Goal: Information Seeking & Learning: Learn about a topic

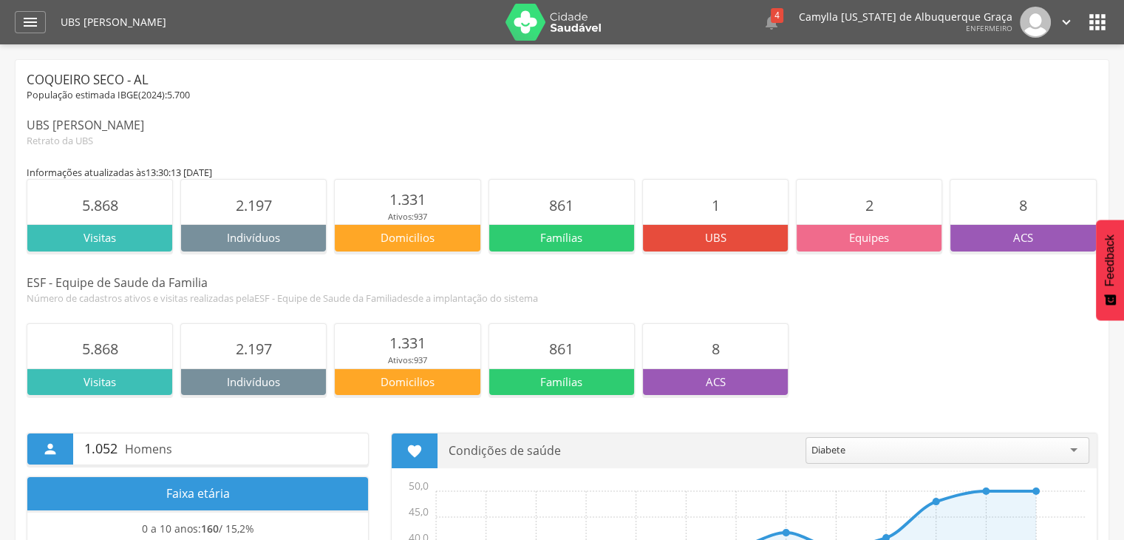
drag, startPoint x: 30, startPoint y: 124, endPoint x: 177, endPoint y: 120, distance: 147.1
click at [177, 120] on div "UBS [PERSON_NAME]" at bounding box center [562, 125] width 1071 height 17
drag, startPoint x: 86, startPoint y: 202, endPoint x: 124, endPoint y: 196, distance: 38.2
click at [124, 196] on section "5.868" at bounding box center [99, 202] width 145 height 44
drag, startPoint x: 239, startPoint y: 205, endPoint x: 302, endPoint y: 205, distance: 62.8
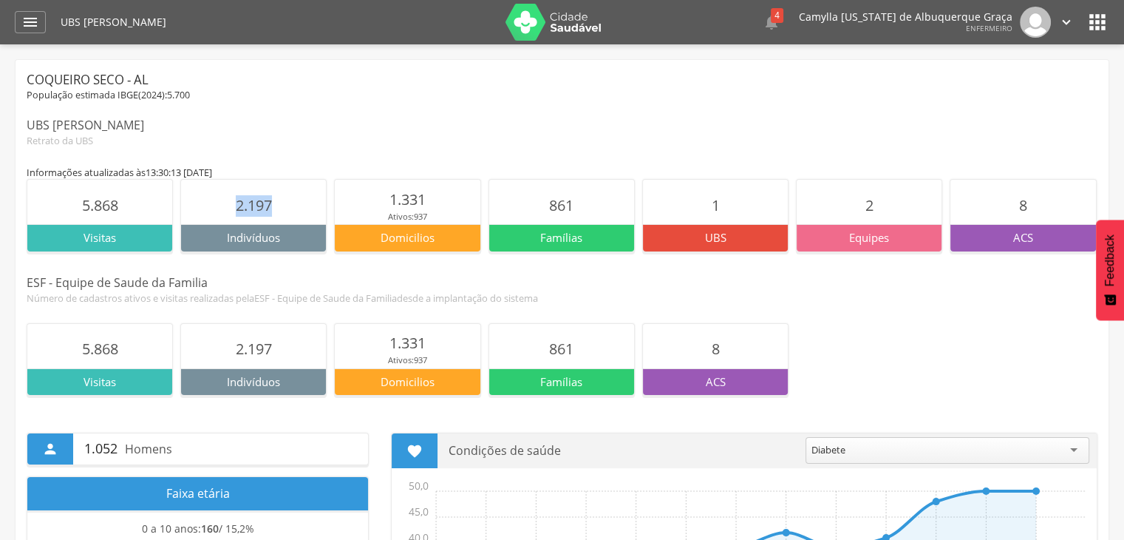
click at [302, 205] on section "2.197" at bounding box center [253, 202] width 145 height 44
drag, startPoint x: 33, startPoint y: 123, endPoint x: 256, endPoint y: 153, distance: 225.1
click at [182, 128] on div "UBS [PERSON_NAME]" at bounding box center [562, 125] width 1071 height 17
drag, startPoint x: 863, startPoint y: 211, endPoint x: 881, endPoint y: 212, distance: 17.8
click at [881, 212] on section "2" at bounding box center [869, 202] width 145 height 44
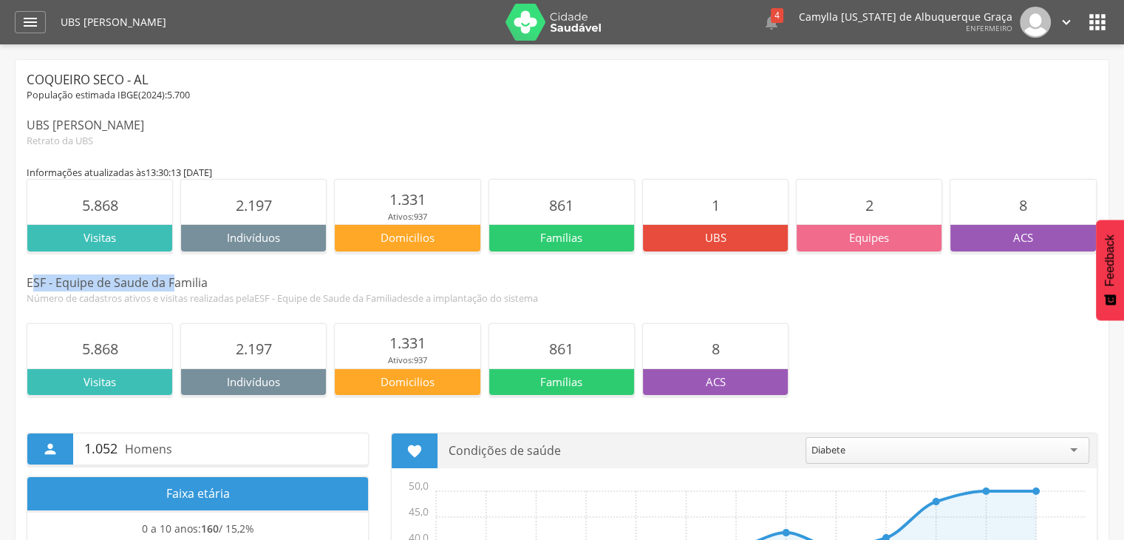
drag, startPoint x: 46, startPoint y: 279, endPoint x: 178, endPoint y: 281, distance: 132.3
click at [177, 281] on div "ESF - Equipe de Saude da Familia" at bounding box center [562, 282] width 1071 height 17
drag, startPoint x: 181, startPoint y: 282, endPoint x: 249, endPoint y: 290, distance: 68.6
click at [182, 282] on div "ESF - Equipe de Saude da Familia" at bounding box center [562, 282] width 1071 height 17
click at [136, 276] on div "ESF - Equipe de Saude da Familia" at bounding box center [562, 282] width 1071 height 17
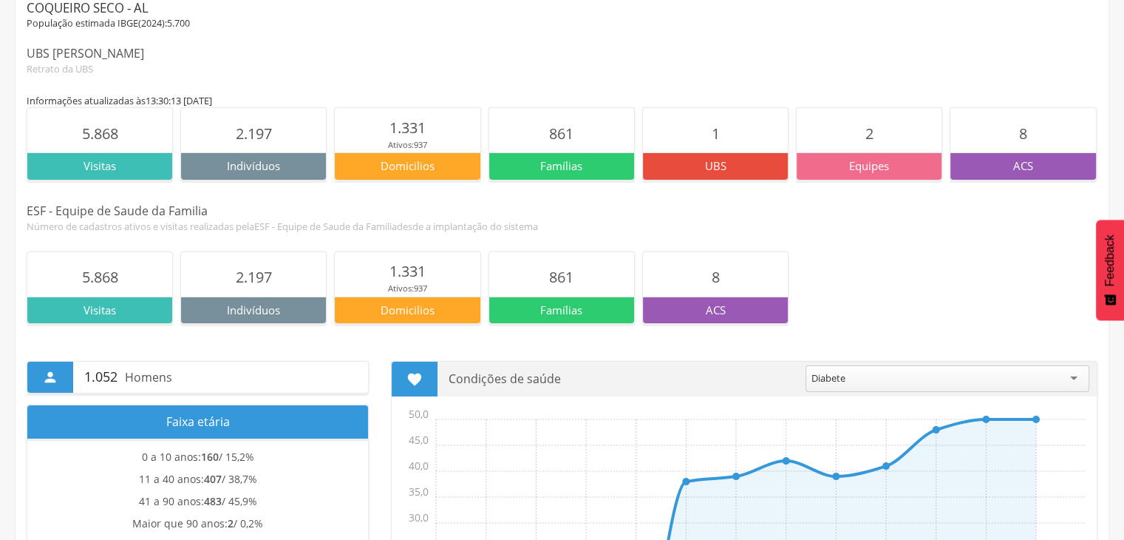
scroll to position [72, 0]
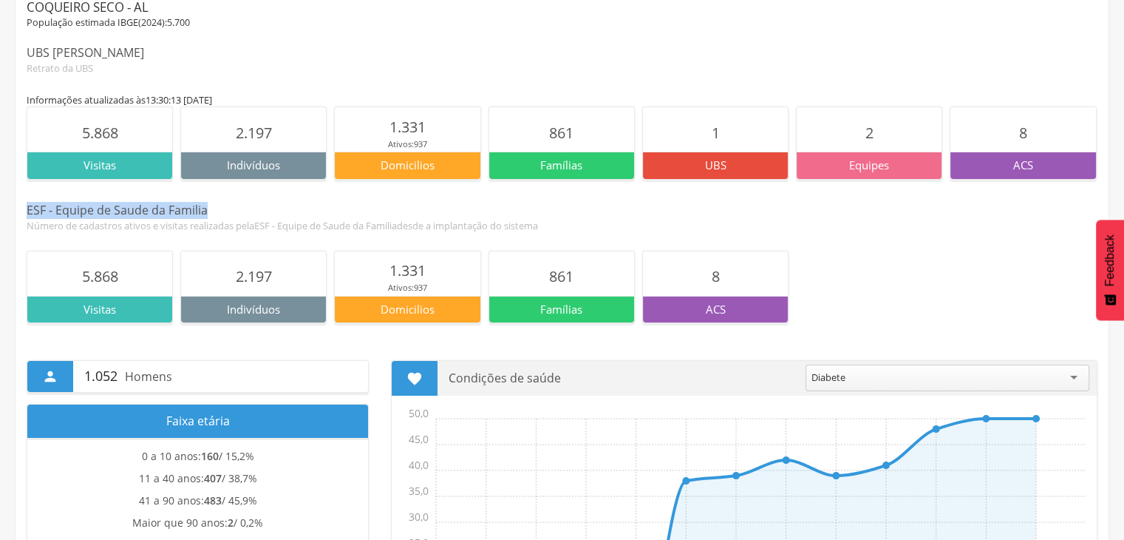
drag, startPoint x: 28, startPoint y: 205, endPoint x: 218, endPoint y: 208, distance: 190.0
click at [218, 208] on div "ESF - Equipe de Saude da Familia" at bounding box center [562, 210] width 1071 height 17
click at [57, 217] on div "ESF - Equipe de Saude da Familia Número de cadastros ativos e visitas realizada…" at bounding box center [562, 217] width 1071 height 30
click at [289, 215] on div "ESF - Equipe de Saude da Familia" at bounding box center [562, 210] width 1071 height 17
click at [234, 219] on div "Número de cadastros ativos e visitas realizadas pela ESF - Equipe de Saude da F…" at bounding box center [562, 225] width 1071 height 13
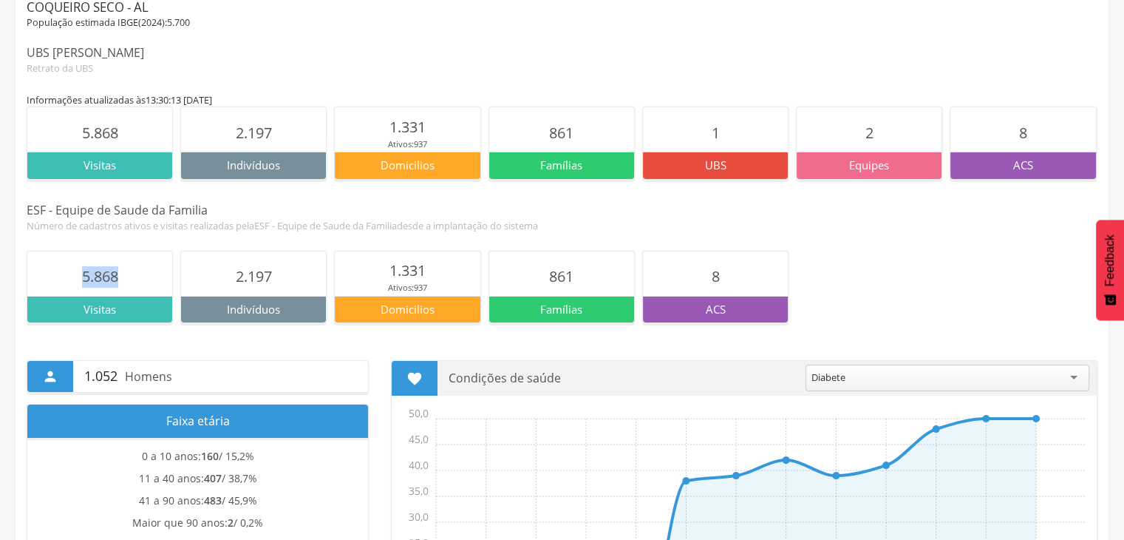
drag, startPoint x: 85, startPoint y: 276, endPoint x: 192, endPoint y: 270, distance: 107.3
click at [135, 273] on section "5.868" at bounding box center [99, 273] width 145 height 44
drag, startPoint x: 232, startPoint y: 280, endPoint x: 350, endPoint y: 276, distance: 118.3
click at [305, 270] on section "2.197" at bounding box center [253, 273] width 145 height 44
drag, startPoint x: 408, startPoint y: 267, endPoint x: 489, endPoint y: 273, distance: 81.6
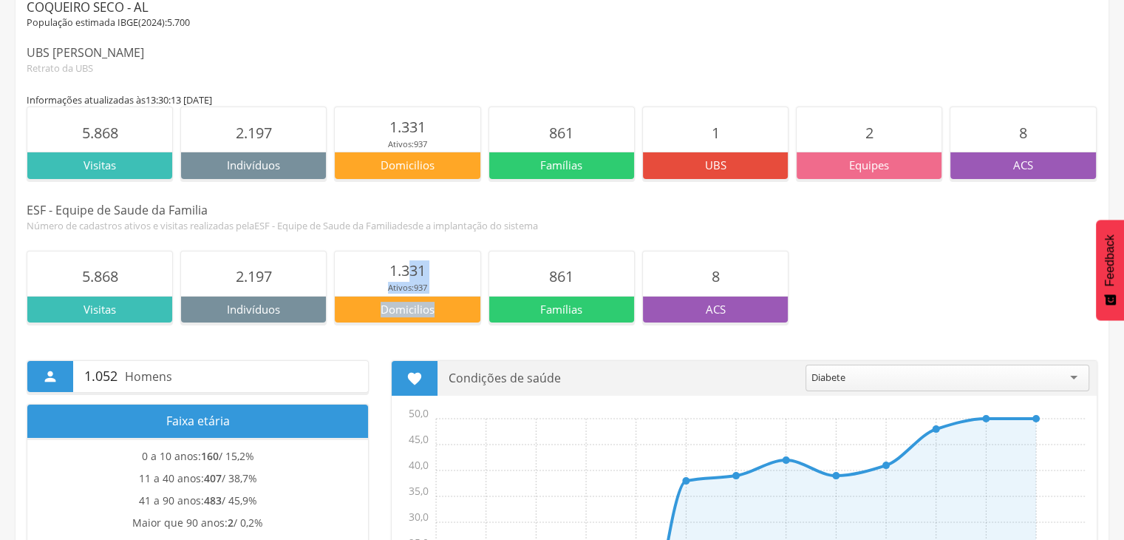
click at [488, 274] on div "5.868 Visitas 2.197 Indivíduos 1.331 Ativos: 937 Domicilios 861 Famílias 8 ACS" at bounding box center [562, 287] width 1071 height 72
click at [551, 276] on span "861" at bounding box center [561, 276] width 24 height 20
click at [704, 267] on section "8" at bounding box center [715, 273] width 145 height 44
drag, startPoint x: 18, startPoint y: 208, endPoint x: 222, endPoint y: 208, distance: 204.0
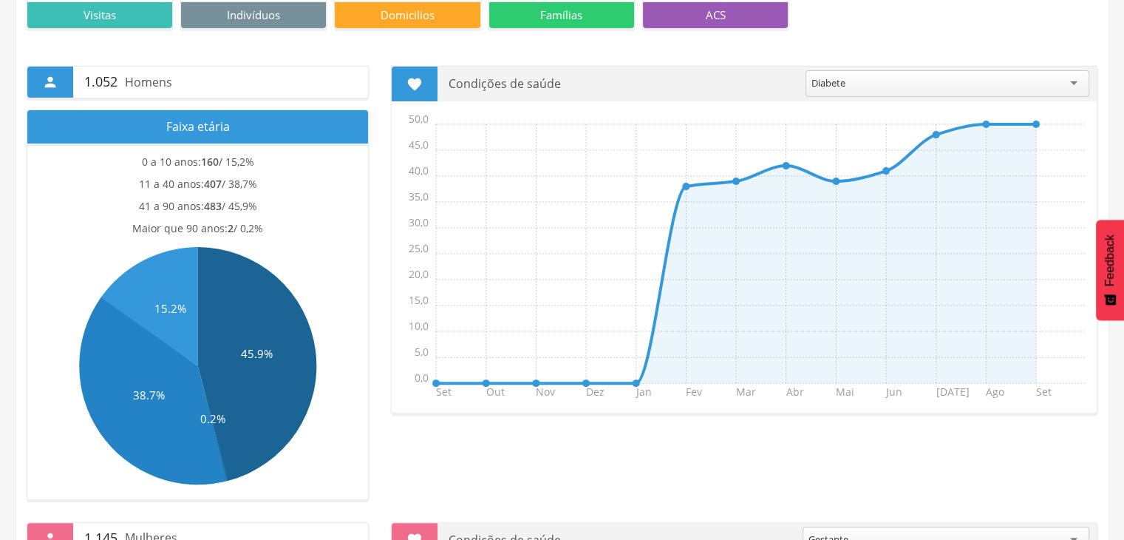
scroll to position [367, 0]
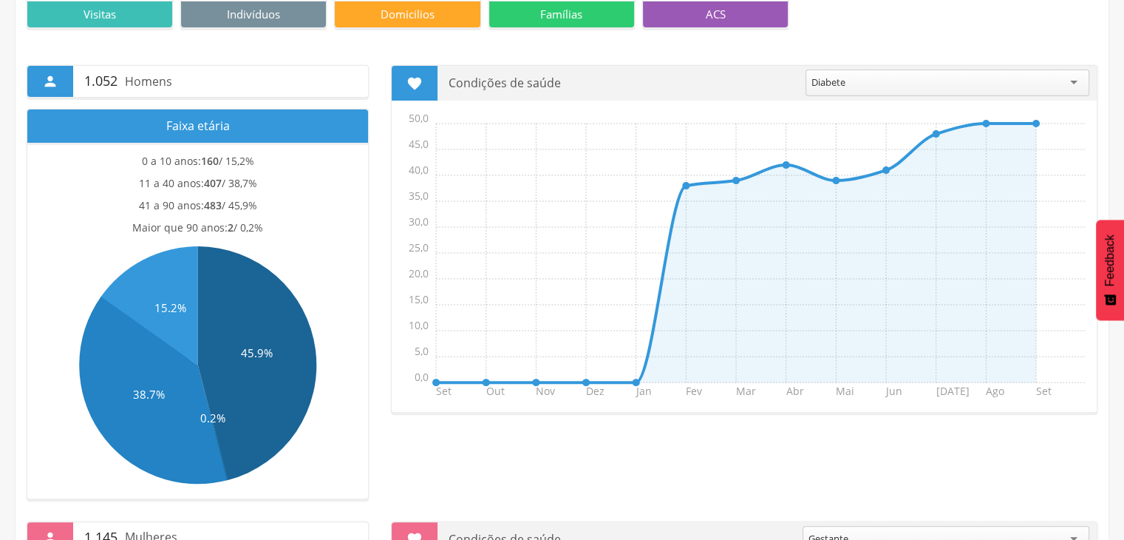
drag, startPoint x: 266, startPoint y: 225, endPoint x: 140, endPoint y: 219, distance: 125.8
click at [140, 220] on div "Maior que 90 anos: 2 / 0,2%" at bounding box center [198, 231] width 326 height 22
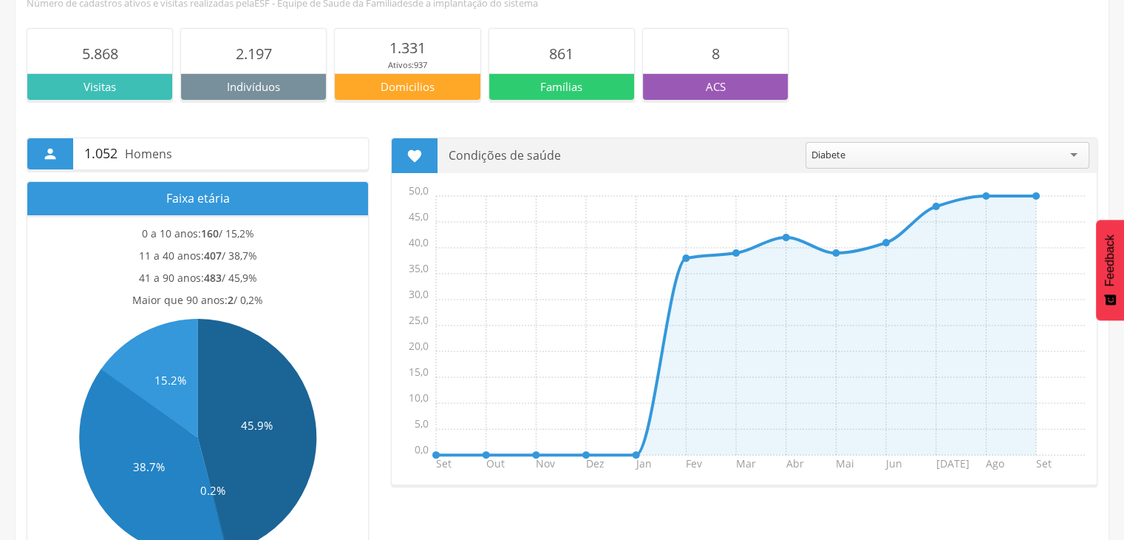
scroll to position [294, 0]
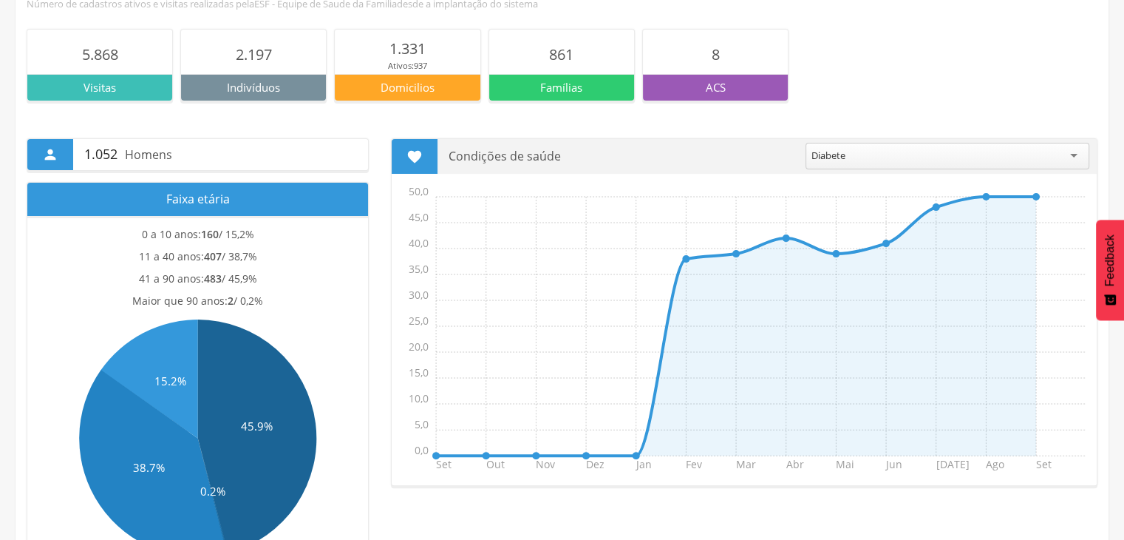
drag, startPoint x: 450, startPoint y: 157, endPoint x: 588, endPoint y: 161, distance: 137.5
click at [588, 161] on p "Condições de saúde" at bounding box center [622, 156] width 346 height 35
click at [820, 152] on div "Diabete" at bounding box center [828, 155] width 34 height 13
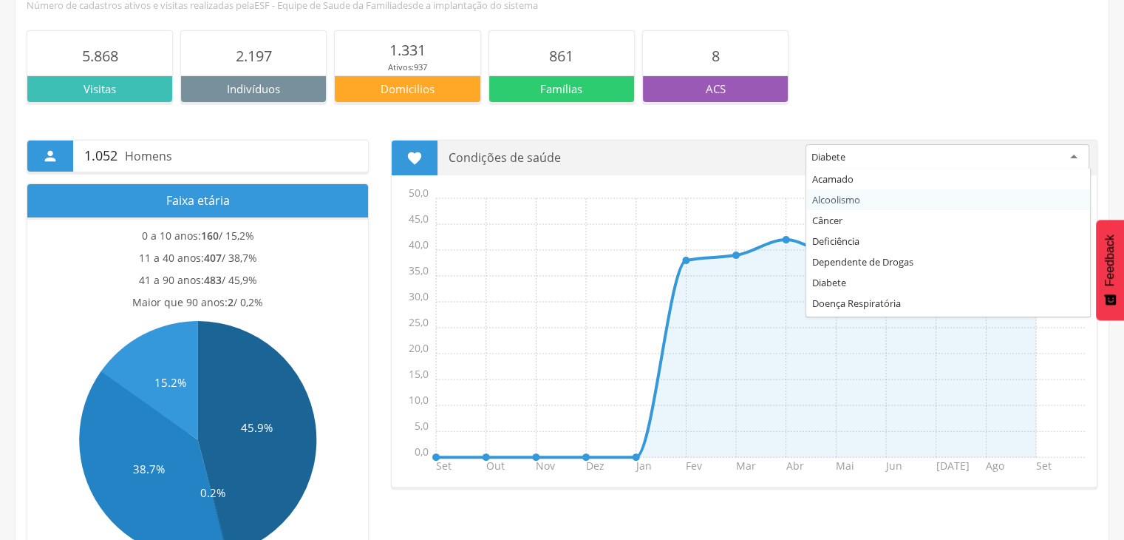
scroll to position [293, 0]
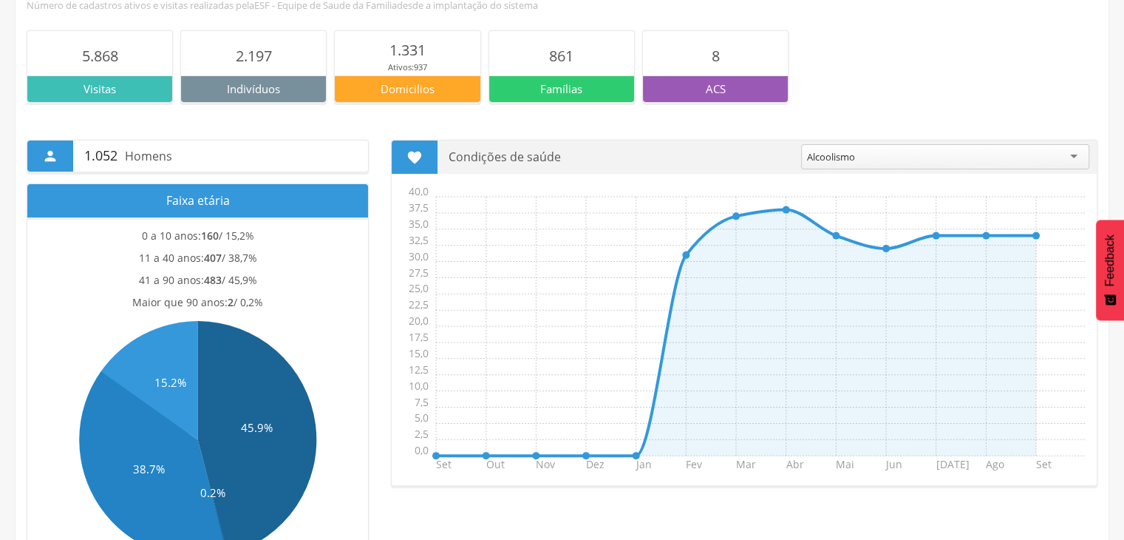
click at [913, 153] on div "Alcoolismo" at bounding box center [945, 156] width 289 height 25
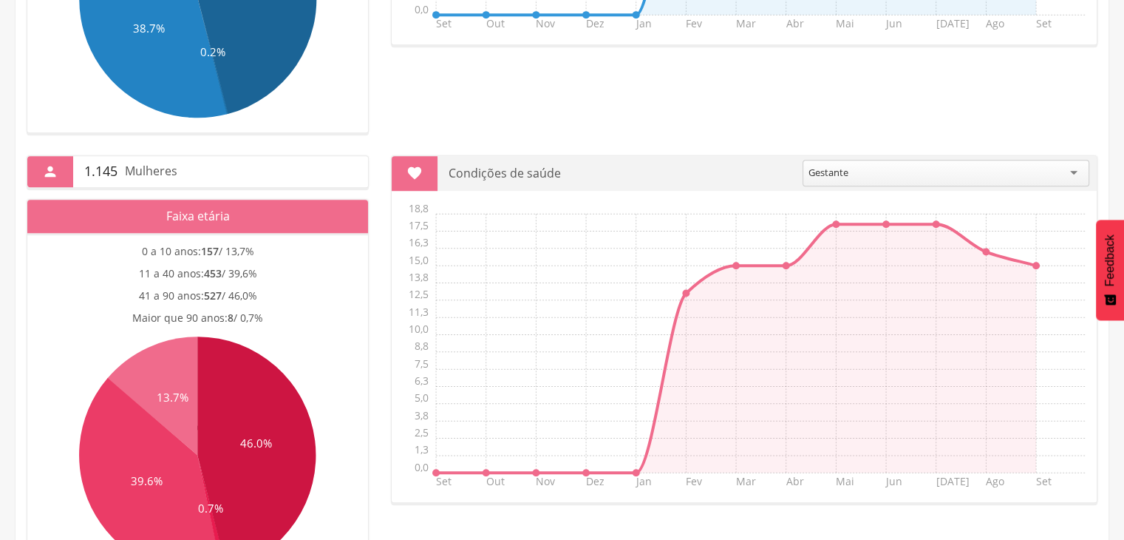
scroll to position [733, 0]
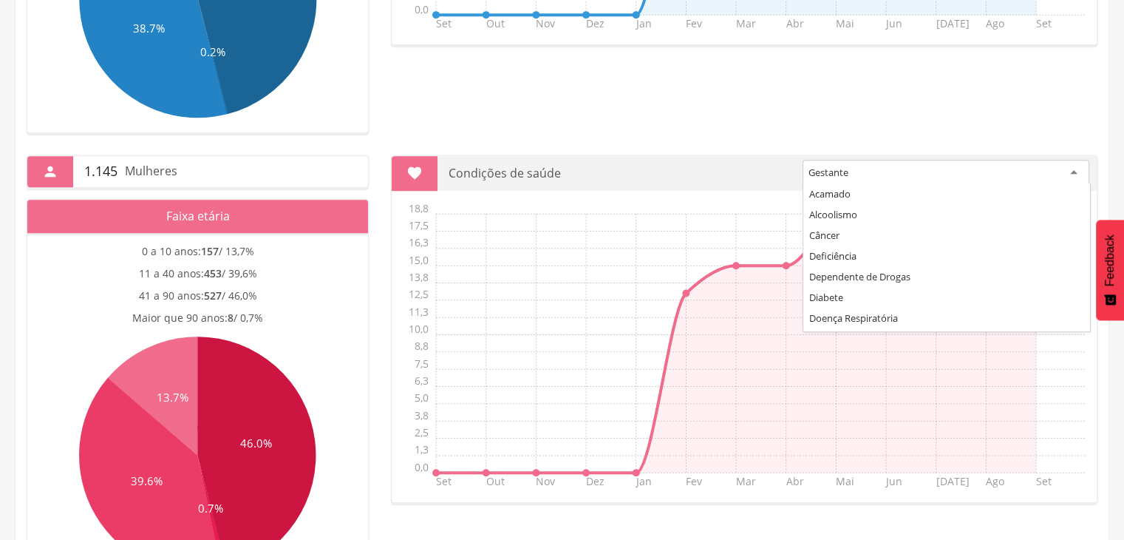
click at [834, 171] on div "Gestante" at bounding box center [829, 172] width 40 height 13
click at [831, 321] on section " Condições de saúde ******** Gestante Acamado Alcoolismo Câncer Deficiência De…" at bounding box center [744, 328] width 707 height 347
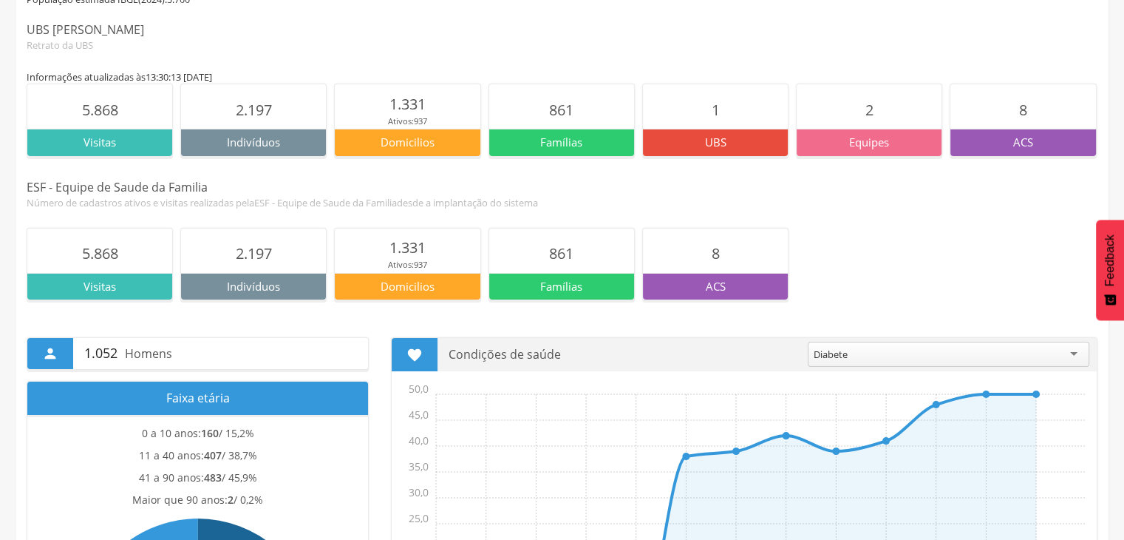
scroll to position [0, 0]
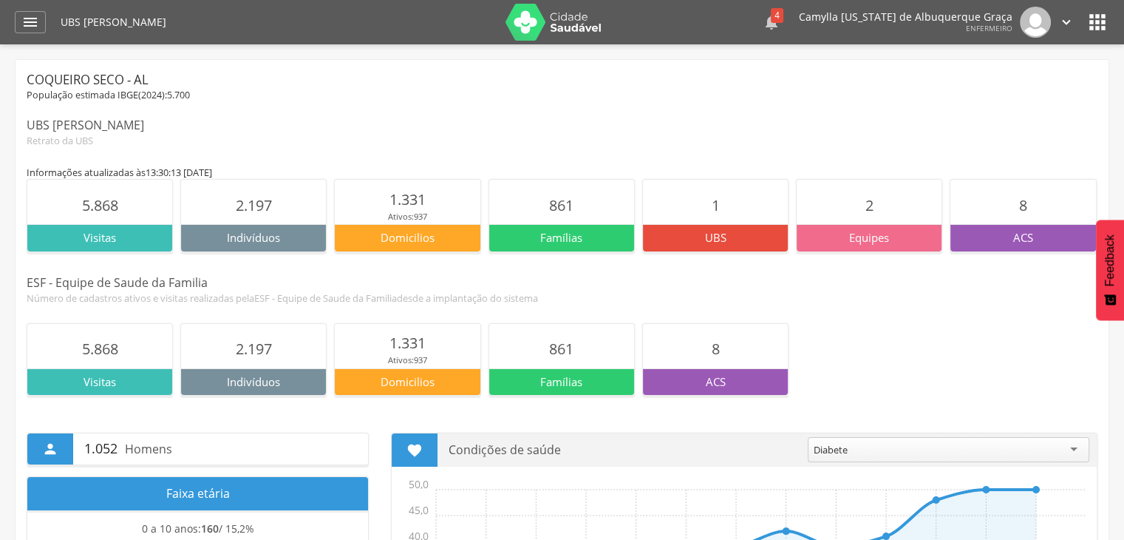
click at [780, 22] on icon "" at bounding box center [772, 22] width 18 height 18
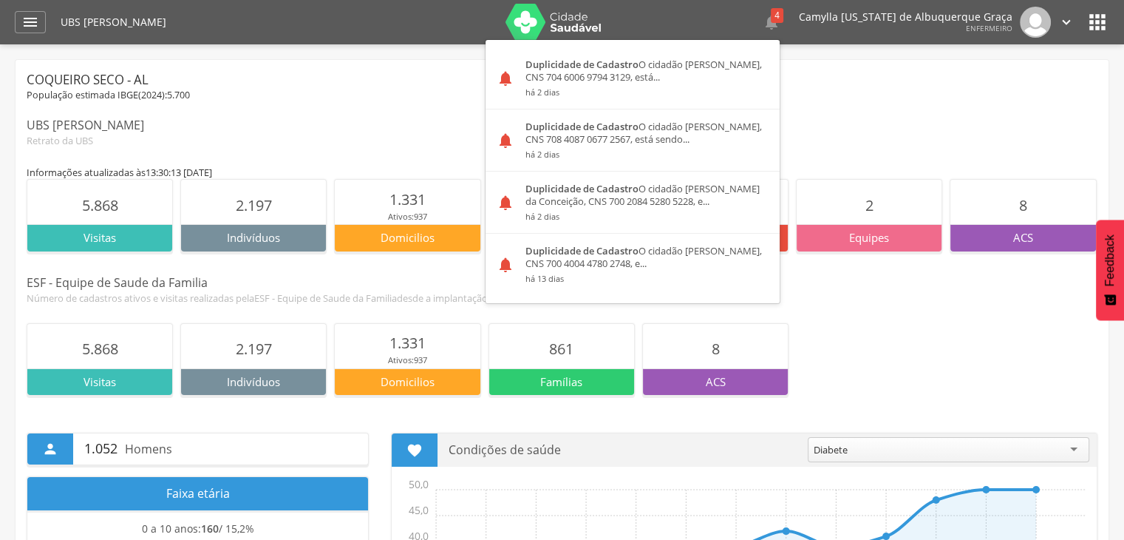
click at [914, 112] on div "Coqueiro Seco - AL População estimada IBGE( 2024 ): 5.700 [PERSON_NAME] Retrato…" at bounding box center [562, 109] width 1071 height 76
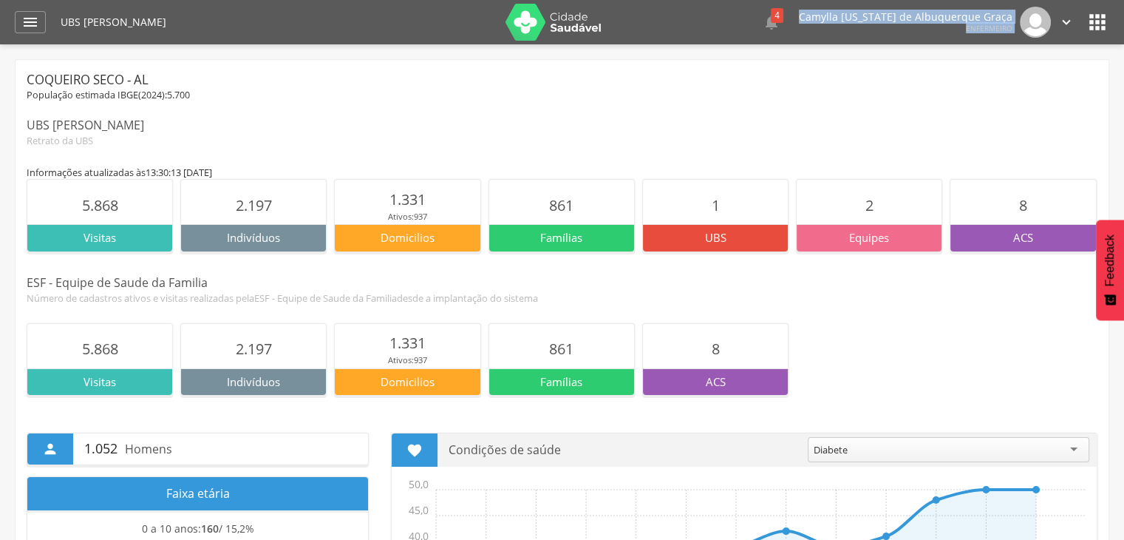
drag, startPoint x: 823, startPoint y: 18, endPoint x: 1003, endPoint y: 27, distance: 179.8
click at [1020, 22] on div " 4  Duplicidade de Cadastro O cidadão [PERSON_NAME], CNS 704 6006 9794 3129, …" at bounding box center [858, 22] width 434 height 31
click at [979, 36] on div " 4  Duplicidade de Cadastro O cidadão [PERSON_NAME], CNS 704 6006 9794 3129, …" at bounding box center [858, 22] width 434 height 31
click at [965, 35] on div " 4  Duplicidade de Cadastro O cidadão [PERSON_NAME], CNS 704 6006 9794 3129, …" at bounding box center [858, 22] width 434 height 31
click at [1065, 24] on icon "" at bounding box center [1066, 22] width 16 height 16
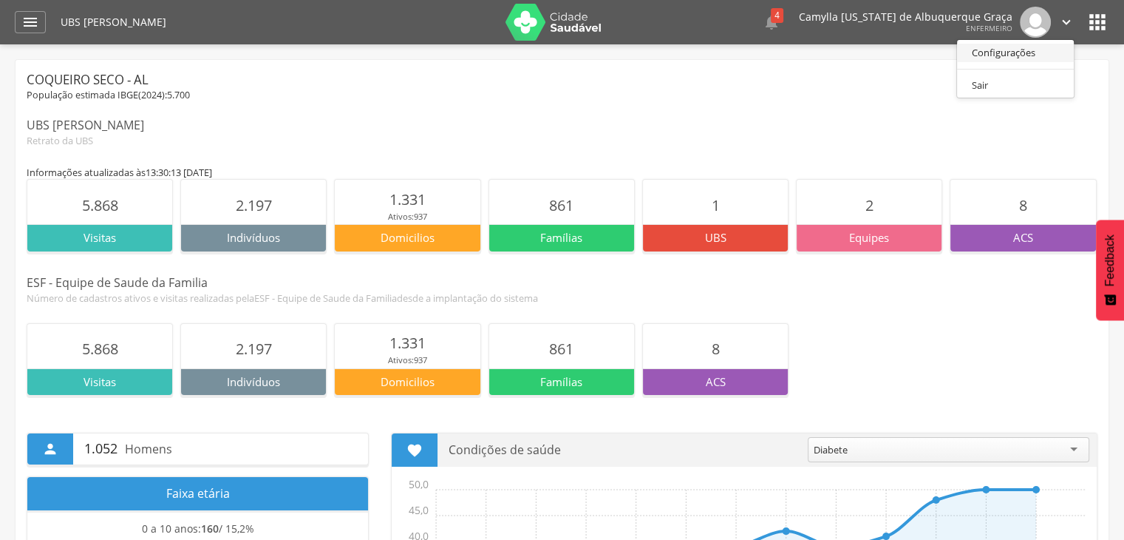
click at [990, 53] on link "Configurações" at bounding box center [1015, 53] width 117 height 18
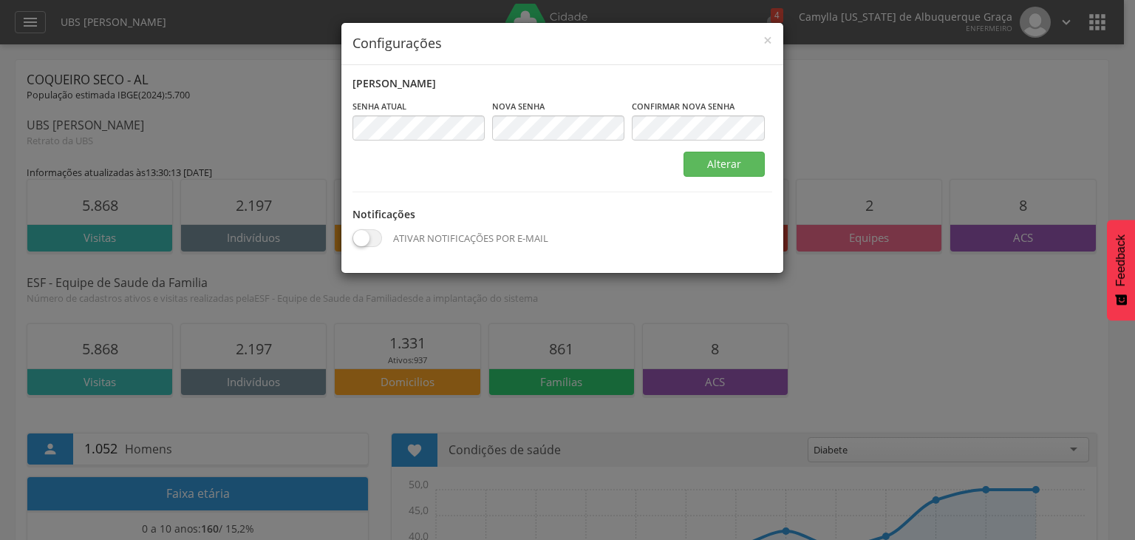
click at [597, 78] on div "[PERSON_NAME] Senha atual Campo obrigatório [GEOGRAPHIC_DATA] Campo obrigatório…" at bounding box center [562, 169] width 442 height 208
click at [766, 41] on span "×" at bounding box center [767, 40] width 9 height 21
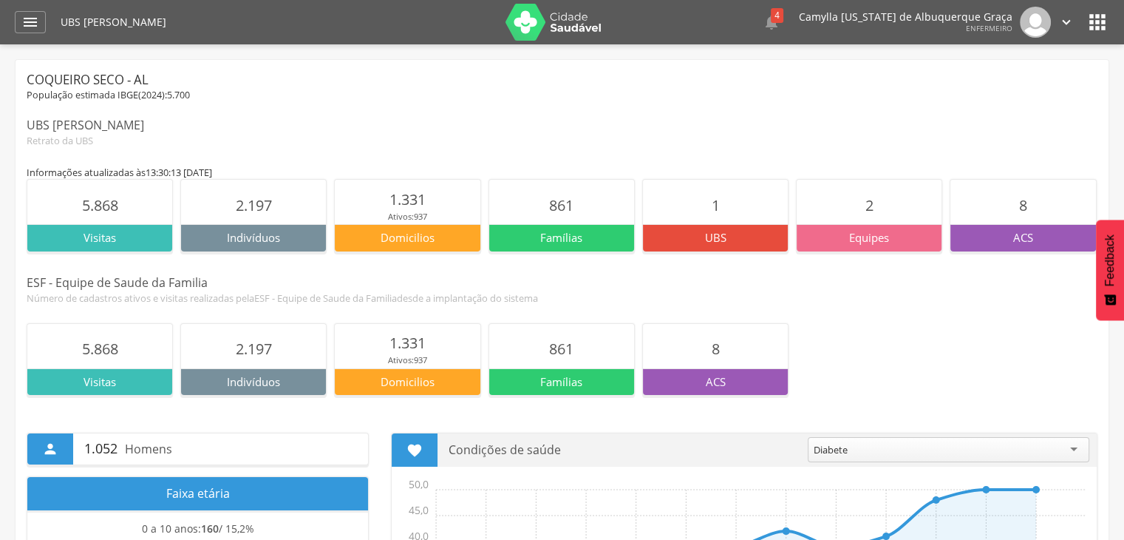
click at [1091, 23] on icon "" at bounding box center [1098, 22] width 24 height 24
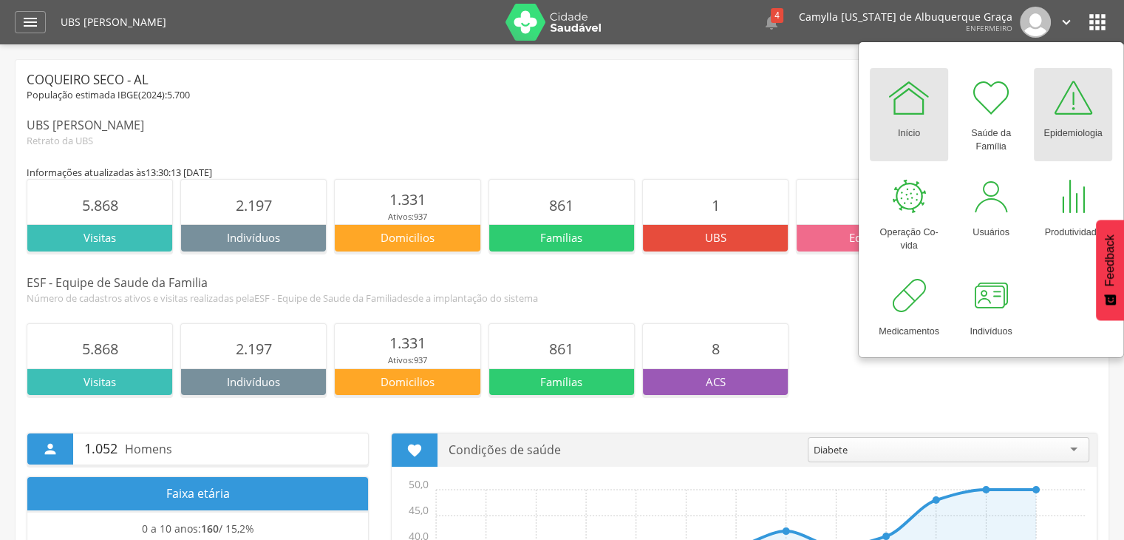
click at [1068, 119] on div at bounding box center [1073, 97] width 44 height 44
